Goal: Task Accomplishment & Management: Manage account settings

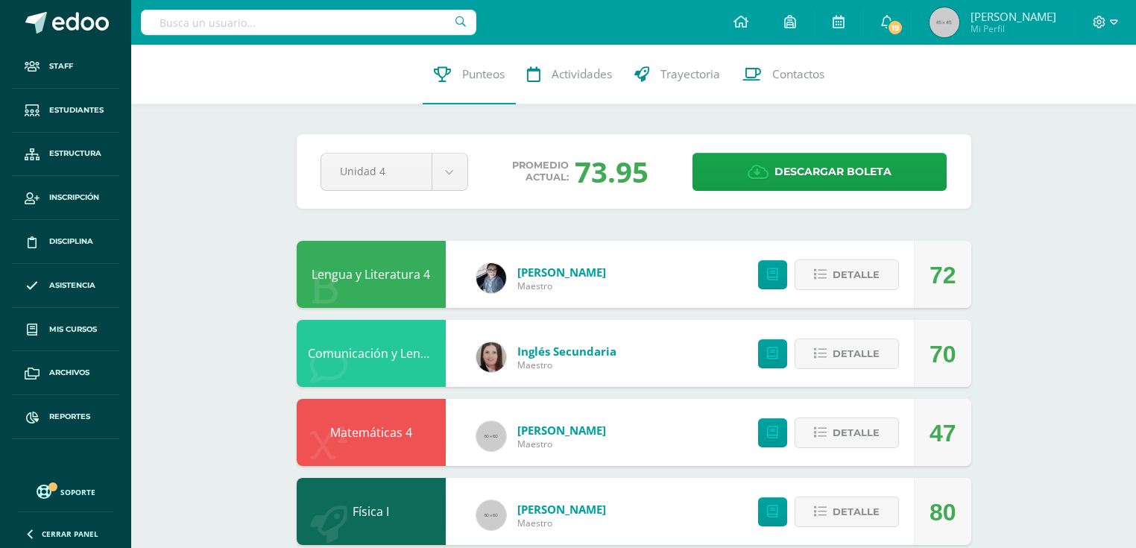
click at [209, 36] on div at bounding box center [308, 22] width 335 height 45
click at [222, 23] on input "text" at bounding box center [308, 22] width 335 height 25
type input "archila"
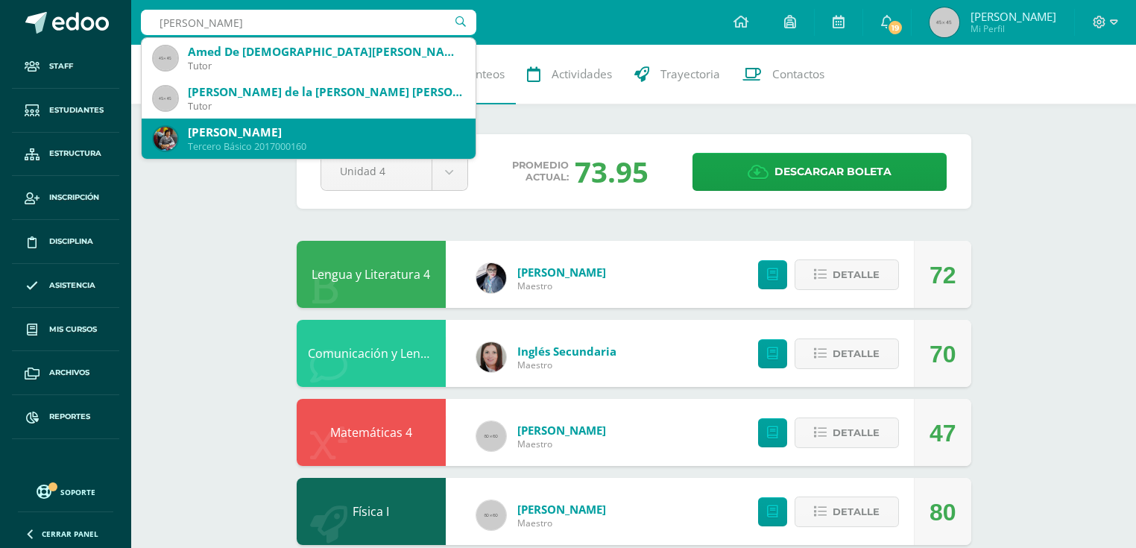
click at [272, 129] on div "[PERSON_NAME]" at bounding box center [326, 133] width 276 height 16
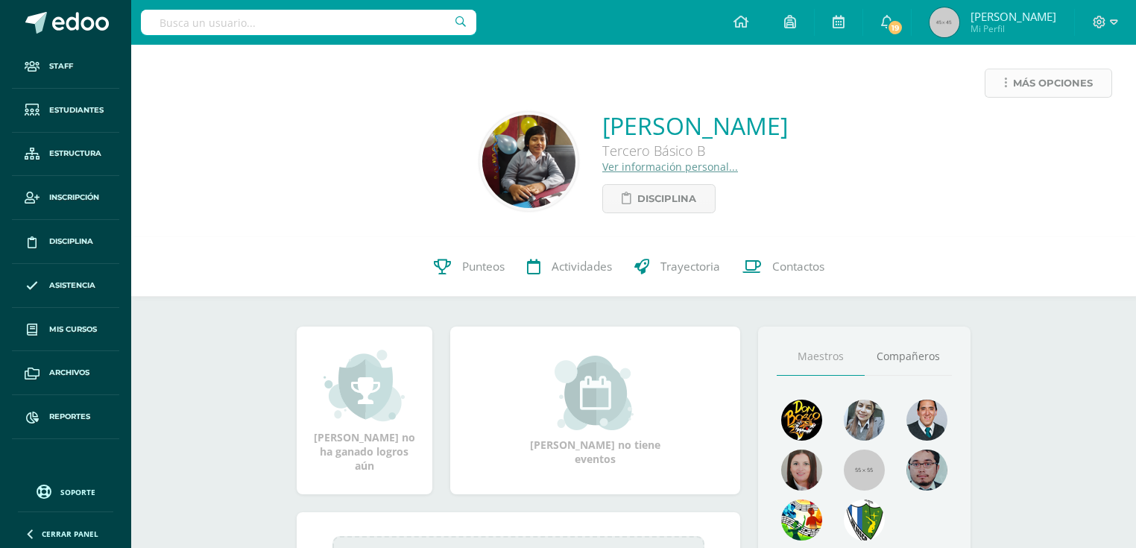
click at [1001, 86] on link "Más opciones" at bounding box center [1048, 83] width 127 height 29
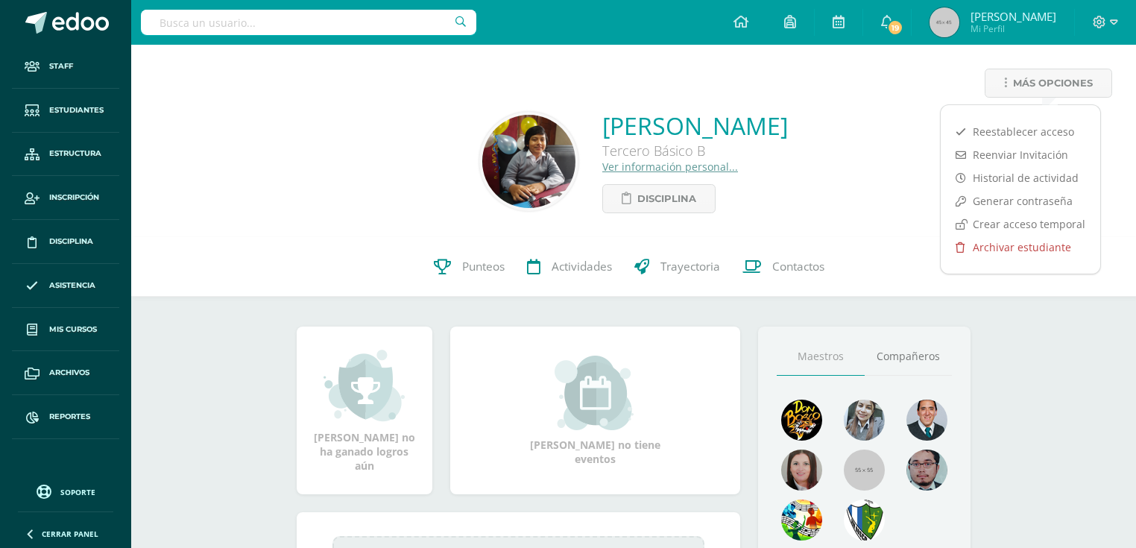
click at [990, 245] on link "Archivar estudiante" at bounding box center [1021, 247] width 160 height 23
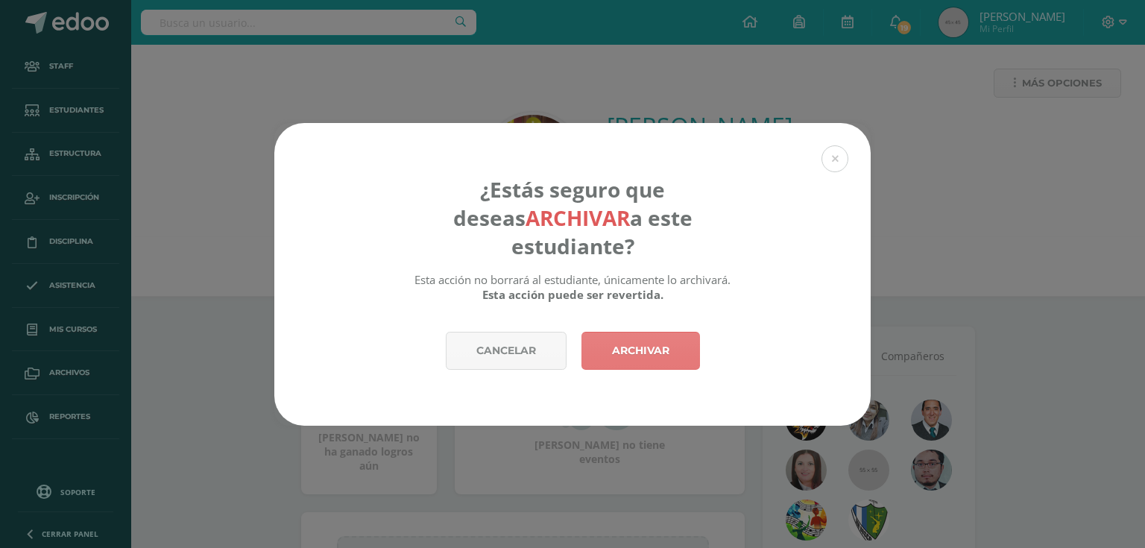
click at [653, 332] on link "Archivar" at bounding box center [641, 351] width 119 height 38
